Goal: Information Seeking & Learning: Learn about a topic

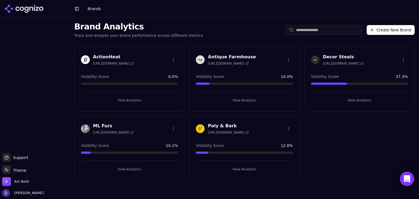
click at [407, 180] on icon "Open Intercom Messenger" at bounding box center [407, 178] width 6 height 7
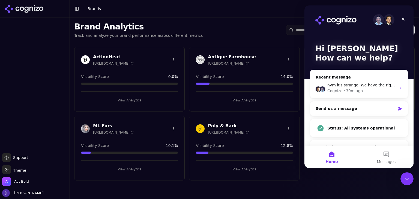
click at [238, 37] on div "Brand Analytics Track and analyze your brand performance across different metri…" at bounding box center [244, 29] width 349 height 25
click at [404, 176] on icon "Close Intercom Messenger" at bounding box center [406, 178] width 7 height 7
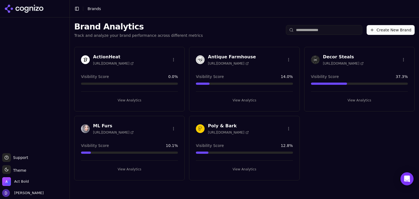
click at [111, 55] on h3 "ActionHeat" at bounding box center [113, 57] width 41 height 7
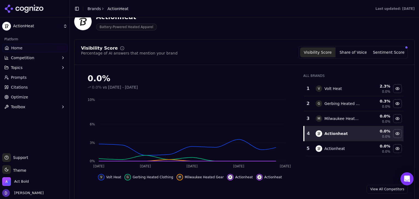
scroll to position [36, 0]
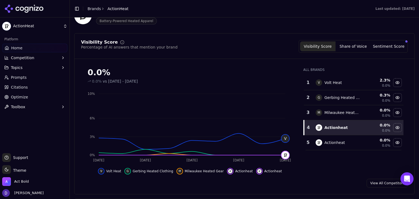
click at [26, 58] on span "Competition" at bounding box center [22, 57] width 23 height 5
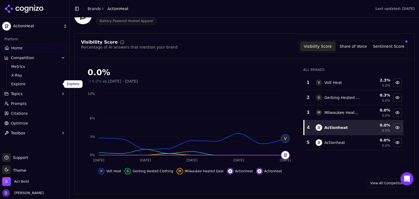
click at [28, 84] on span "Explore" at bounding box center [34, 83] width 47 height 5
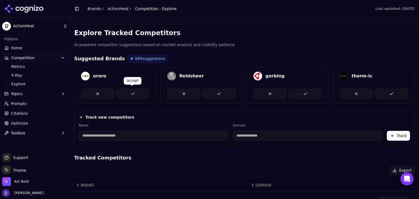
click at [128, 91] on button at bounding box center [132, 94] width 33 height 10
click at [288, 93] on button at bounding box center [304, 94] width 33 height 10
click at [134, 95] on button at bounding box center [132, 94] width 33 height 10
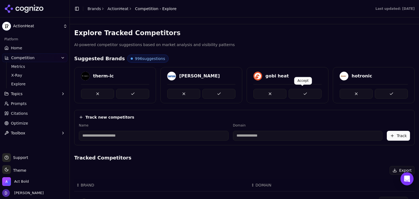
click at [300, 92] on button at bounding box center [304, 94] width 33 height 10
click at [243, 135] on input at bounding box center [308, 136] width 150 height 10
paste input "**********"
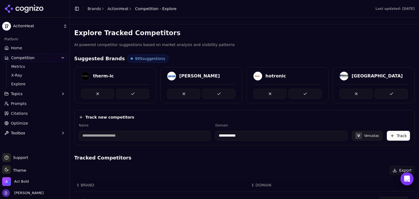
type input "**********"
click at [361, 136] on div "V Venustas" at bounding box center [367, 136] width 31 height 10
click at [403, 136] on button "Track" at bounding box center [398, 136] width 23 height 10
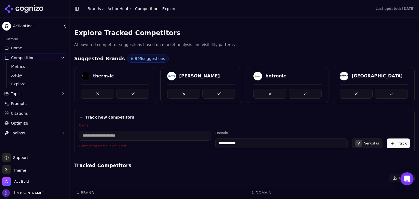
drag, startPoint x: 121, startPoint y: 136, endPoint x: 126, endPoint y: 133, distance: 5.2
click at [121, 136] on input at bounding box center [145, 136] width 132 height 10
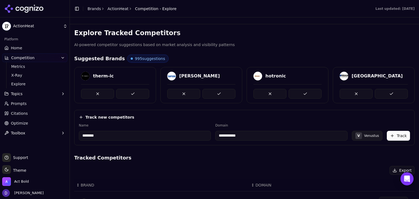
type input "********"
click at [396, 136] on button "Track" at bounding box center [398, 136] width 23 height 10
click at [19, 47] on span "Home" at bounding box center [16, 47] width 11 height 5
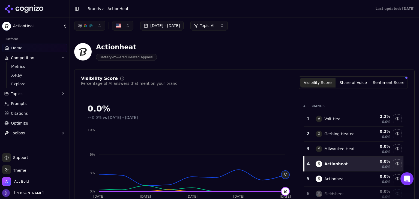
click at [257, 147] on icon "Aug 5 Aug 9 Aug 12 Aug 15 Aug 18 0% 3% 6% 10% V G M" at bounding box center [188, 163] width 215 height 76
click at [173, 28] on button "[DATE] - [DATE]" at bounding box center [161, 26] width 43 height 10
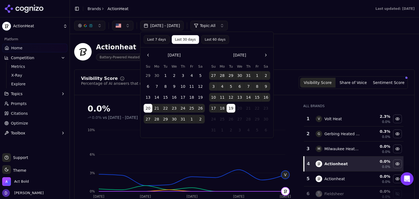
click at [152, 43] on button "Last 7 days" at bounding box center [157, 39] width 26 height 9
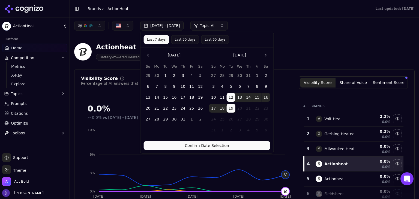
click at [207, 144] on button "Confirm Date Selection" at bounding box center [207, 145] width 127 height 9
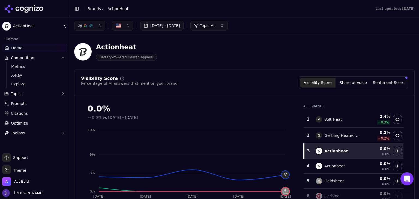
click at [177, 23] on button "[DATE] - [DATE]" at bounding box center [161, 26] width 43 height 10
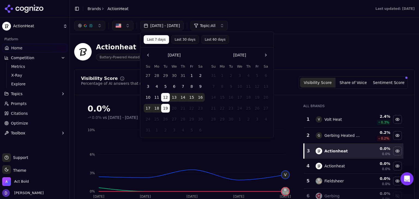
click at [211, 41] on button "Last 60 days" at bounding box center [215, 39] width 28 height 9
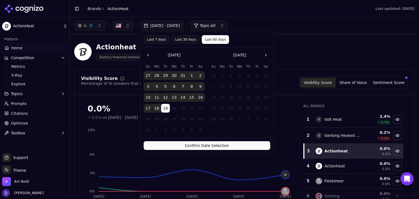
click at [200, 150] on div "Confirm Date Selection" at bounding box center [206, 146] width 133 height 16
click at [201, 145] on button "Confirm Date Selection" at bounding box center [207, 145] width 127 height 9
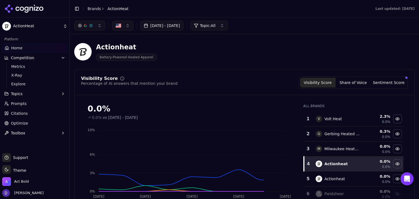
click at [163, 23] on button "Jun 20, 2025 - Aug 19, 2025" at bounding box center [161, 26] width 43 height 10
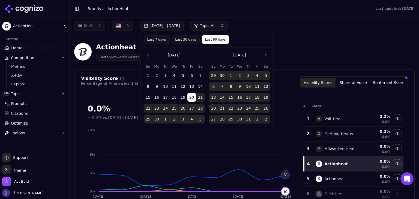
click at [165, 38] on button "Last 7 days" at bounding box center [157, 39] width 26 height 9
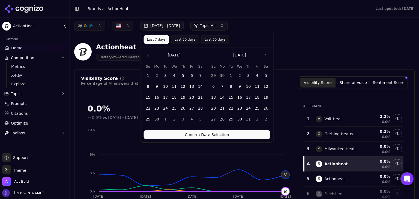
click at [218, 128] on div "Confirm Date Selection" at bounding box center [206, 135] width 133 height 16
click at [218, 133] on button "Confirm Date Selection" at bounding box center [207, 134] width 127 height 9
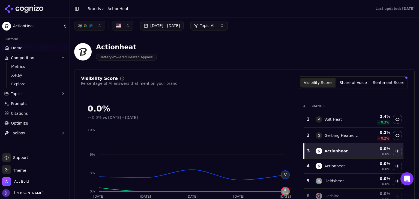
click at [356, 76] on div "Visibility Score Share of Voice Sentiment Score" at bounding box center [353, 82] width 109 height 13
click at [354, 80] on button "Share of Voice" at bounding box center [352, 83] width 35 height 10
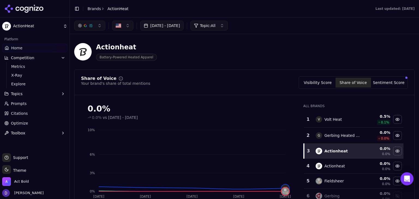
click at [382, 88] on div "Visibility Score Share of Voice Sentiment Score" at bounding box center [353, 82] width 109 height 13
click at [377, 77] on div "Visibility Score Share of Voice Sentiment Score" at bounding box center [353, 82] width 109 height 13
click at [380, 82] on button "Sentiment Score" at bounding box center [388, 83] width 35 height 10
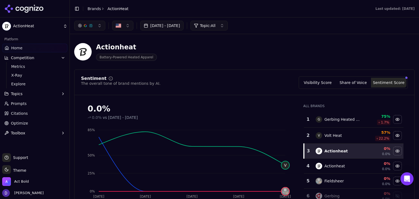
click at [354, 82] on button "Share of Voice" at bounding box center [352, 83] width 35 height 10
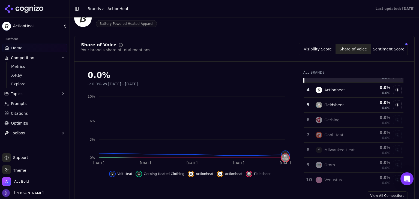
scroll to position [73, 0]
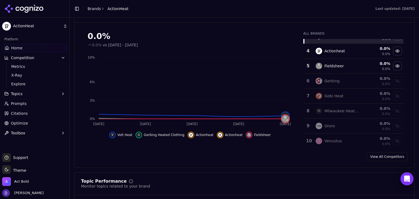
click at [385, 157] on link "View All Competitors" at bounding box center [386, 156] width 41 height 9
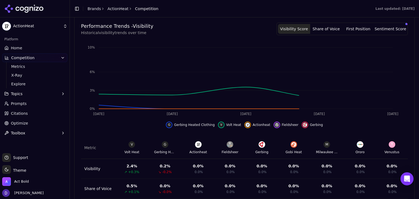
scroll to position [225, 0]
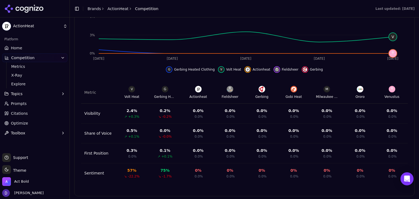
click at [26, 92] on button "Topics" at bounding box center [34, 93] width 65 height 9
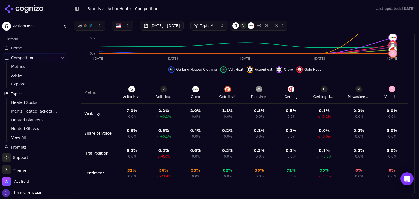
click at [97, 112] on td "Visibility" at bounding box center [98, 114] width 35 height 20
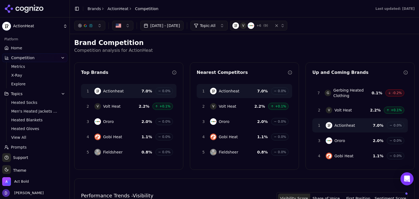
click at [25, 50] on link "Home" at bounding box center [34, 48] width 65 height 9
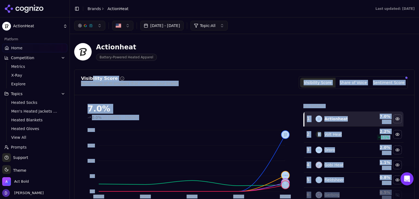
drag, startPoint x: 147, startPoint y: 70, endPoint x: 94, endPoint y: 76, distance: 52.6
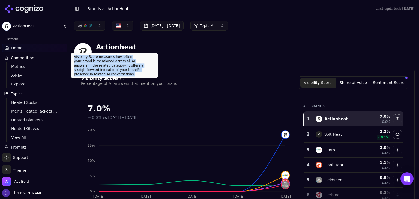
copy div "Visibility Score measures how often your brand is mentioned across all AI answe…"
drag, startPoint x: 146, startPoint y: 70, endPoint x: 74, endPoint y: 58, distance: 72.4
click at [74, 58] on div "Visibility Score measures how often your brand is mentioned across all AI answe…" at bounding box center [114, 65] width 87 height 25
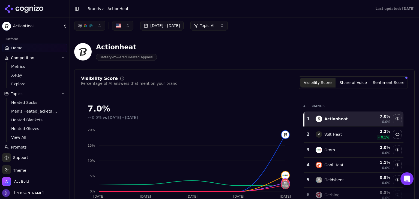
click at [348, 85] on button "Share of Voice" at bounding box center [352, 83] width 35 height 10
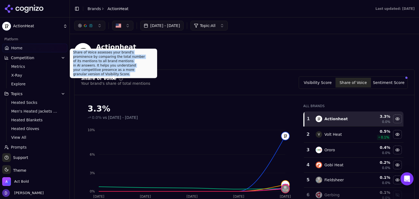
copy div "Share of Voice assesses your brand's prominence by comparing the total number o…"
drag, startPoint x: 139, startPoint y: 70, endPoint x: 90, endPoint y: 25, distance: 66.8
click at [71, 53] on div "Share of Voice assesses your brand's prominence by comparing the total number o…" at bounding box center [113, 63] width 87 height 29
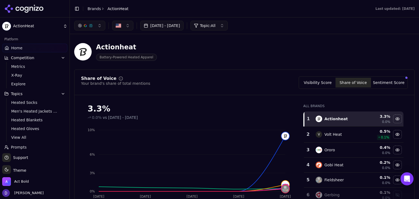
click at [377, 71] on div "Share of Voice Your brand's share of total mentions Visibility Score Share of V…" at bounding box center [244, 155] width 340 height 171
drag, startPoint x: 381, startPoint y: 80, endPoint x: 166, endPoint y: 64, distance: 215.7
click at [381, 80] on button "Sentiment Score" at bounding box center [388, 83] width 35 height 10
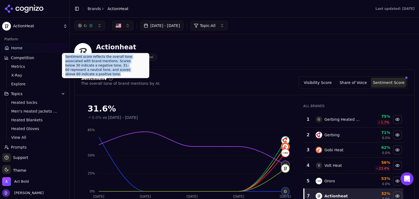
copy div "Sentiment score reflects the overall tone associated with brand mentions. Score…"
drag, startPoint x: 122, startPoint y: 70, endPoint x: 64, endPoint y: 58, distance: 59.5
click at [64, 58] on div "Sentiment score reflects the overall tone associated with brand mentions. Score…" at bounding box center [105, 65] width 87 height 25
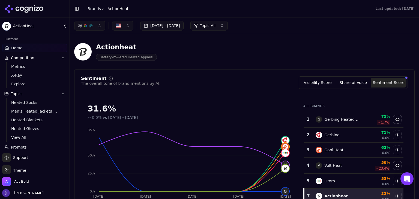
scroll to position [73, 0]
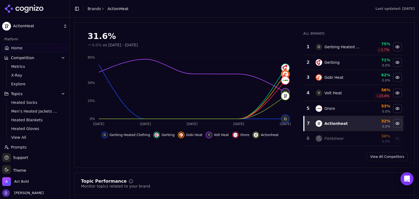
click at [372, 150] on div "Sentiment The overall tone of brand mentions by AI. Visibility Score Share of V…" at bounding box center [244, 82] width 340 height 171
click at [375, 156] on link "View All Competitors" at bounding box center [386, 156] width 41 height 9
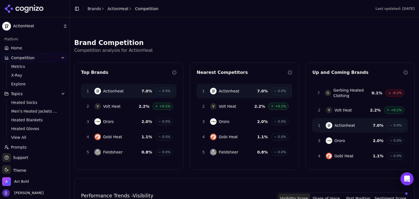
scroll to position [225, 0]
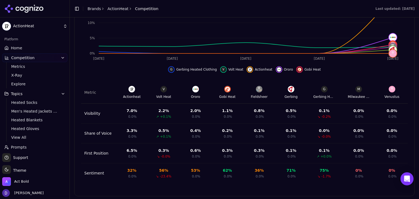
click at [103, 146] on td "First Position" at bounding box center [98, 153] width 35 height 20
drag, startPoint x: 103, startPoint y: 152, endPoint x: 154, endPoint y: 152, distance: 51.3
click at [154, 152] on tr "First Position 6.5 % 0.0% 0.3 % ↘ -0.0% 0.6 % 0.0% 0.3 % 0.0% 0.3 % 0.0% 0.1 % …" at bounding box center [244, 153] width 327 height 20
click at [151, 151] on div "0.3 % ↘ -0.0%" at bounding box center [163, 153] width 25 height 11
drag, startPoint x: 138, startPoint y: 150, endPoint x: 129, endPoint y: 148, distance: 9.1
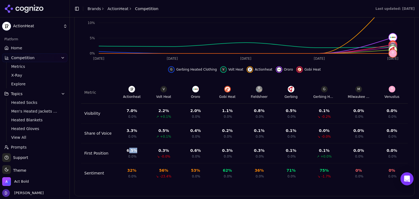
click at [129, 148] on div "6.5 % 0.0%" at bounding box center [131, 153] width 25 height 11
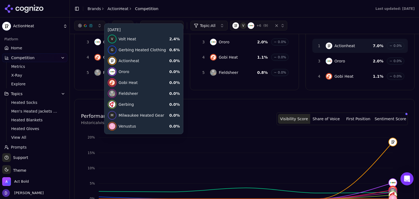
scroll to position [0, 0]
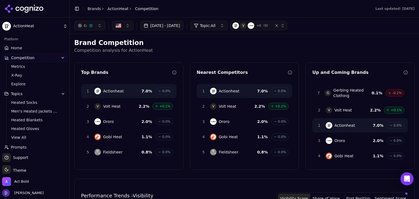
click at [180, 33] on div "Aug 12, 2025 - Aug 19, 2025 Topic: All V + 6 ( 9 )" at bounding box center [244, 25] width 349 height 16
click at [177, 29] on button "[DATE] - [DATE]" at bounding box center [161, 26] width 43 height 10
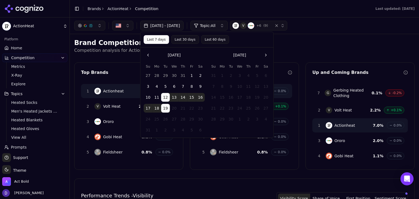
click at [35, 47] on link "Home" at bounding box center [34, 48] width 65 height 9
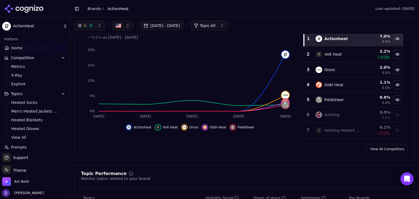
scroll to position [36, 0]
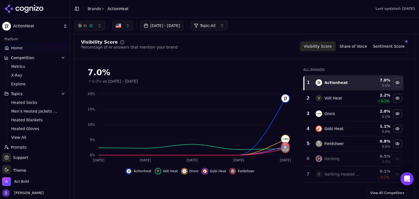
click at [354, 50] on button "Share of Voice" at bounding box center [352, 46] width 35 height 10
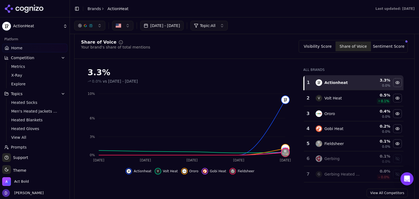
click at [380, 44] on button "Sentiment Score" at bounding box center [388, 46] width 35 height 10
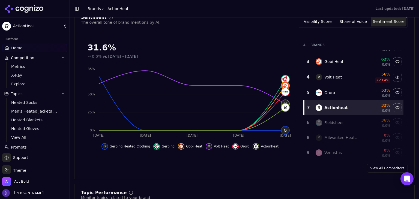
scroll to position [73, 0]
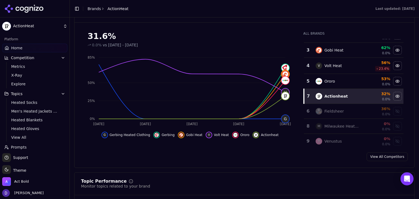
drag, startPoint x: 374, startPoint y: 155, endPoint x: 363, endPoint y: 157, distance: 10.5
click at [374, 155] on link "View All Competitors" at bounding box center [386, 156] width 41 height 9
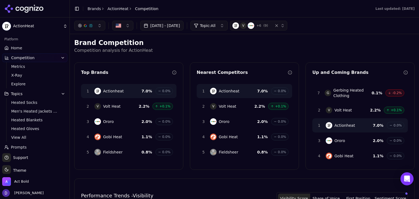
click at [157, 27] on button "[DATE] - [DATE]" at bounding box center [161, 26] width 43 height 10
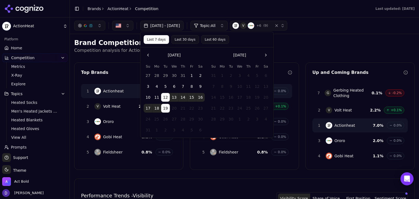
click at [321, 46] on h2 "Brand Competition" at bounding box center [244, 42] width 340 height 9
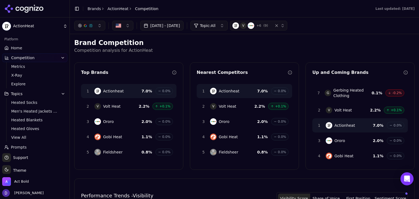
click at [18, 48] on span "Home" at bounding box center [16, 47] width 11 height 5
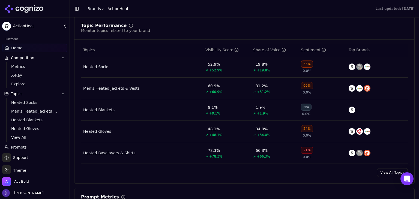
scroll to position [254, 0]
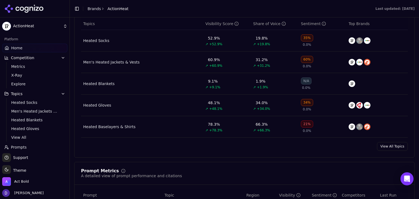
click at [385, 143] on link "View All Topics" at bounding box center [392, 146] width 31 height 9
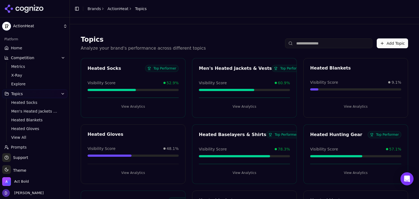
click at [126, 103] on button "View Analytics" at bounding box center [133, 106] width 91 height 9
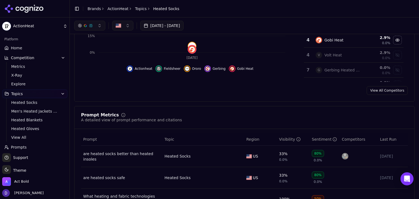
scroll to position [36, 0]
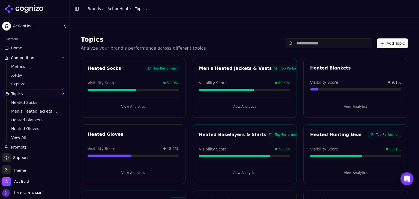
click at [20, 49] on span "Home" at bounding box center [16, 47] width 11 height 5
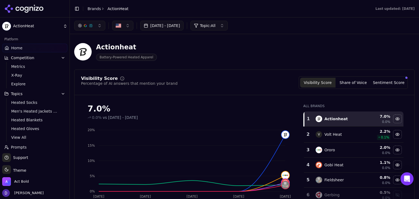
click at [31, 48] on link "Home" at bounding box center [34, 48] width 65 height 9
click at [18, 46] on span "Home" at bounding box center [16, 47] width 11 height 5
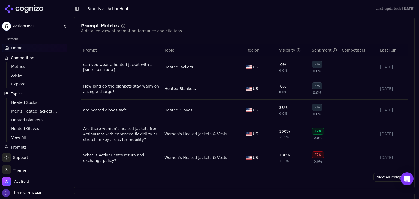
scroll to position [436, 0]
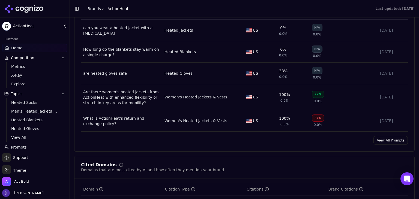
click at [374, 141] on link "View All Prompts" at bounding box center [390, 140] width 34 height 9
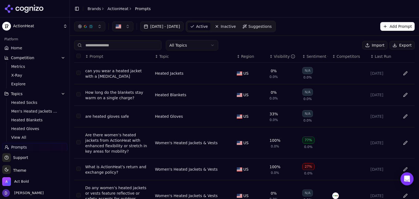
click at [393, 46] on button "Export" at bounding box center [401, 45] width 25 height 9
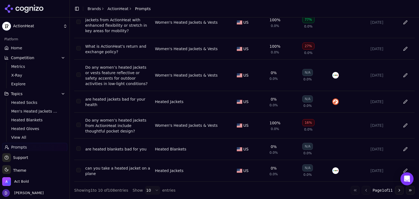
click at [86, 10] on div "Toggle Sidebar Brands ActionHeat Prompts" at bounding box center [112, 9] width 85 height 8
click at [111, 8] on link "ActionHeat" at bounding box center [117, 8] width 21 height 5
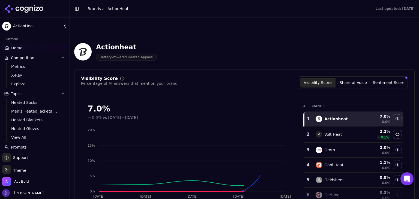
scroll to position [109, 0]
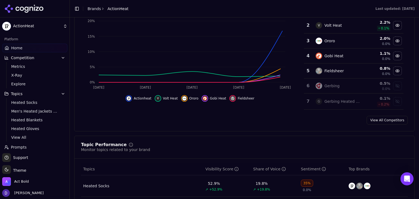
click at [375, 114] on div "Visibility Score Percentage of AI answers that mention your brand Visibility Sc…" at bounding box center [244, 45] width 340 height 171
click at [375, 118] on link "View All Competitors" at bounding box center [386, 120] width 41 height 9
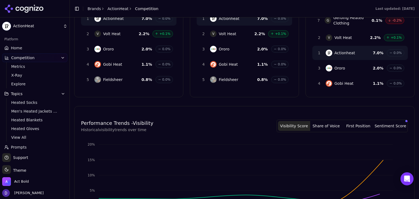
scroll to position [225, 0]
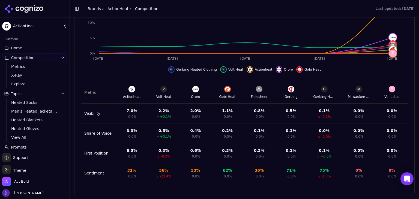
click at [98, 154] on td "First Position" at bounding box center [98, 153] width 35 height 20
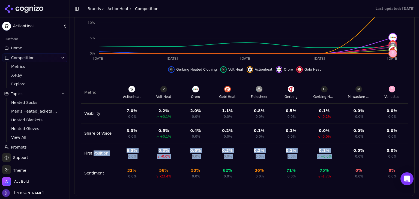
drag, startPoint x: 98, startPoint y: 154, endPoint x: 336, endPoint y: 146, distance: 238.4
click at [336, 146] on tr "First Position 6.5 % 0.0% 0.3 % ↘ -0.0% 0.6 % 0.0% 0.3 % 0.0% 0.3 % 0.0% 0.1 % …" at bounding box center [244, 153] width 327 height 20
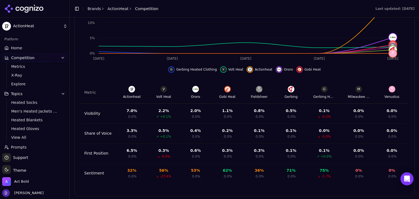
click at [397, 149] on div "0.0 % 0.0%" at bounding box center [391, 153] width 25 height 11
click at [130, 148] on div "6.5 %" at bounding box center [132, 150] width 11 height 5
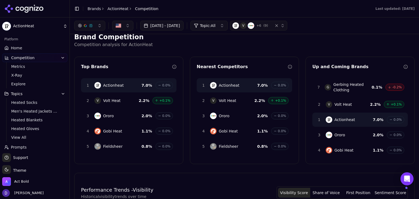
scroll to position [0, 0]
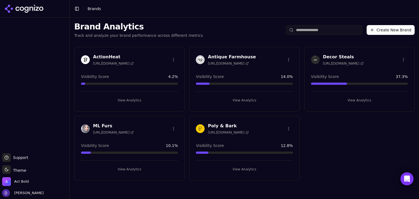
click at [106, 55] on h3 "ActionHeat" at bounding box center [113, 57] width 41 height 7
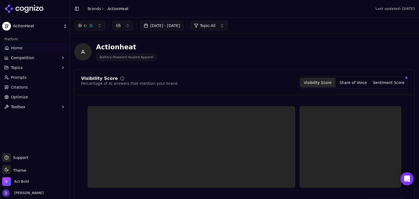
click at [20, 101] on link "Optimize" at bounding box center [34, 97] width 65 height 9
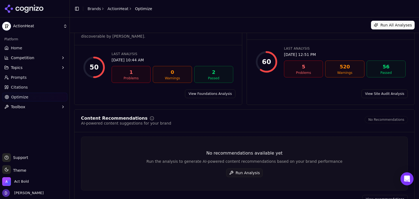
scroll to position [30, 0]
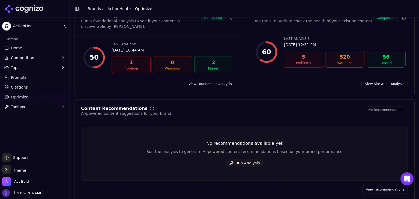
click at [250, 159] on button "Run Analysis" at bounding box center [244, 163] width 37 height 9
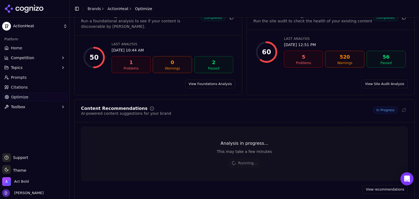
click at [129, 111] on div "AI-powered content suggestions for your brand" at bounding box center [126, 113] width 90 height 5
click at [381, 107] on span "In Progress" at bounding box center [385, 110] width 25 height 7
click at [208, 100] on div "Content Recommendations AI-powered content suggestions for your brand In Progre…" at bounding box center [244, 150] width 340 height 101
click at [384, 185] on link "View recommendations" at bounding box center [385, 189] width 46 height 9
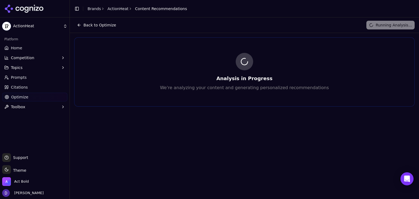
click at [77, 24] on button "Back to Optimize" at bounding box center [96, 25] width 45 height 9
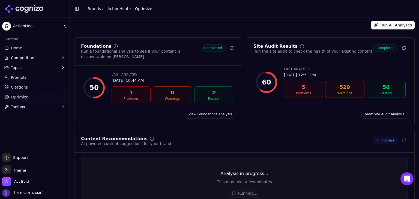
click at [29, 48] on link "Home" at bounding box center [34, 48] width 65 height 9
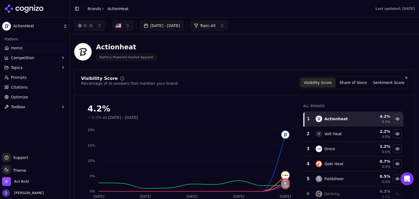
click at [348, 81] on button "Share of Voice" at bounding box center [352, 83] width 35 height 10
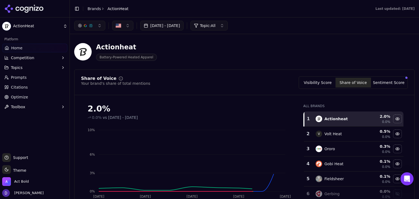
click at [324, 83] on button "Visibility Score" at bounding box center [317, 83] width 35 height 10
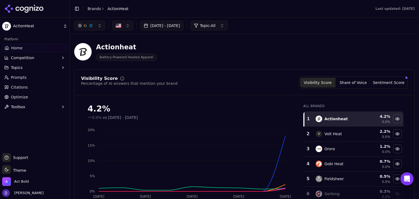
click at [173, 22] on button "[DATE] - [DATE]" at bounding box center [161, 26] width 43 height 10
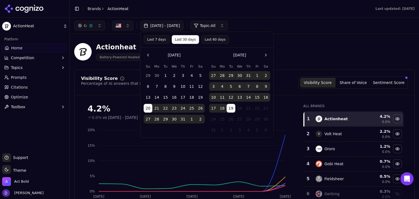
click at [162, 41] on button "Last 7 days" at bounding box center [157, 39] width 26 height 9
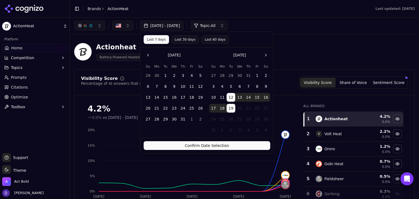
click at [197, 144] on button "Confirm Date Selection" at bounding box center [207, 145] width 127 height 9
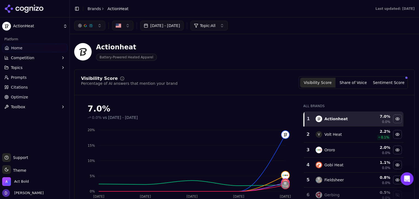
click at [13, 94] on span "Optimize" at bounding box center [19, 96] width 17 height 5
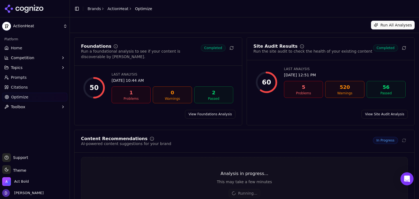
click at [25, 45] on link "Home" at bounding box center [34, 48] width 65 height 9
